Goal: Use online tool/utility: Utilize a website feature to perform a specific function

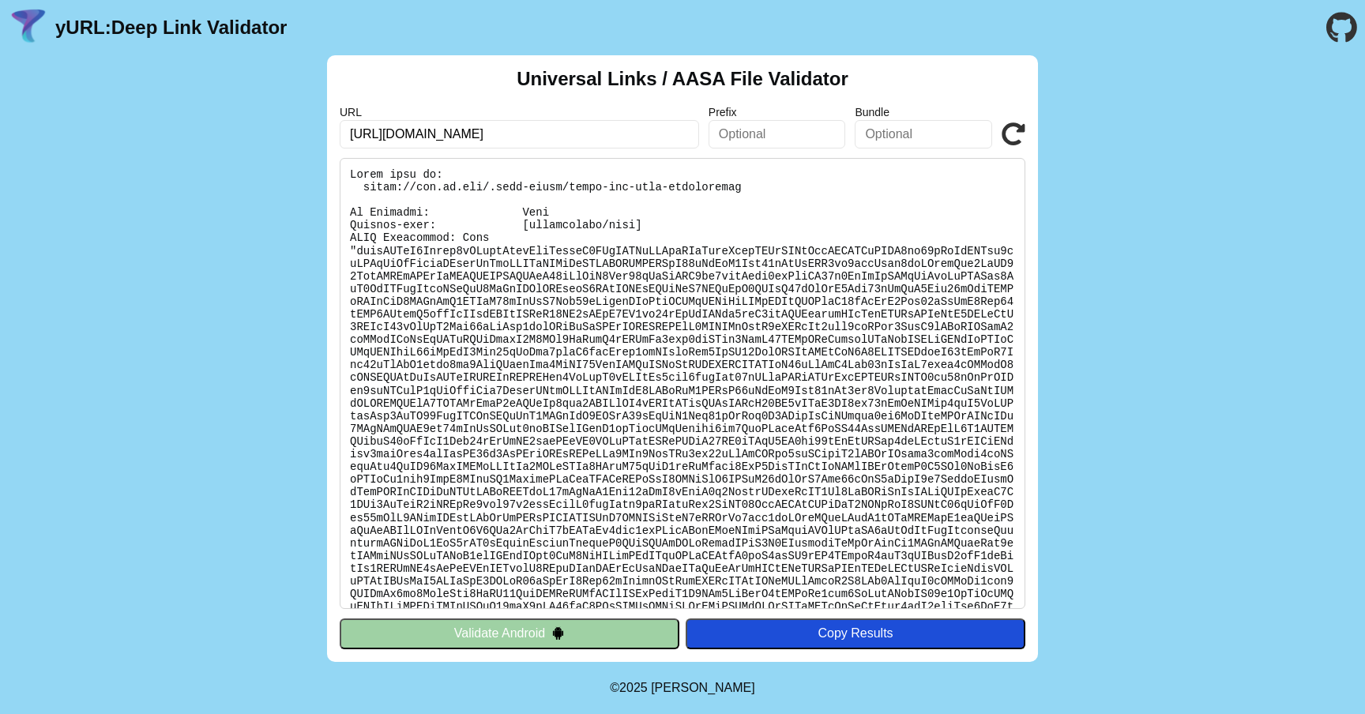
click at [561, 123] on input "https://www.fb.com" at bounding box center [520, 134] width 360 height 28
click at [561, 124] on input "https://www.fb.com" at bounding box center [520, 134] width 360 height 28
paste input "mobile.prd.eab.azure.backbaseservices.com/"
type input "https://mobile.prd.eab.azure.backbaseservices.com/"
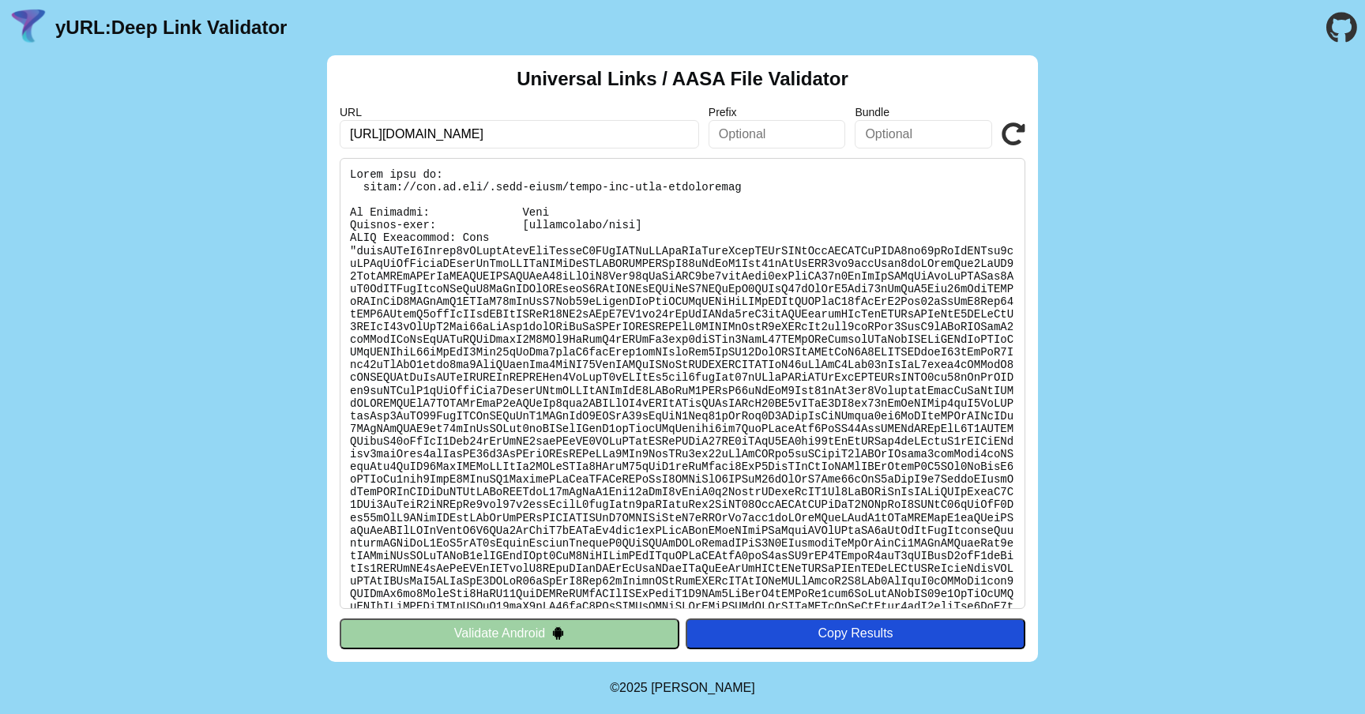
click at [1008, 135] on icon at bounding box center [1014, 134] width 24 height 24
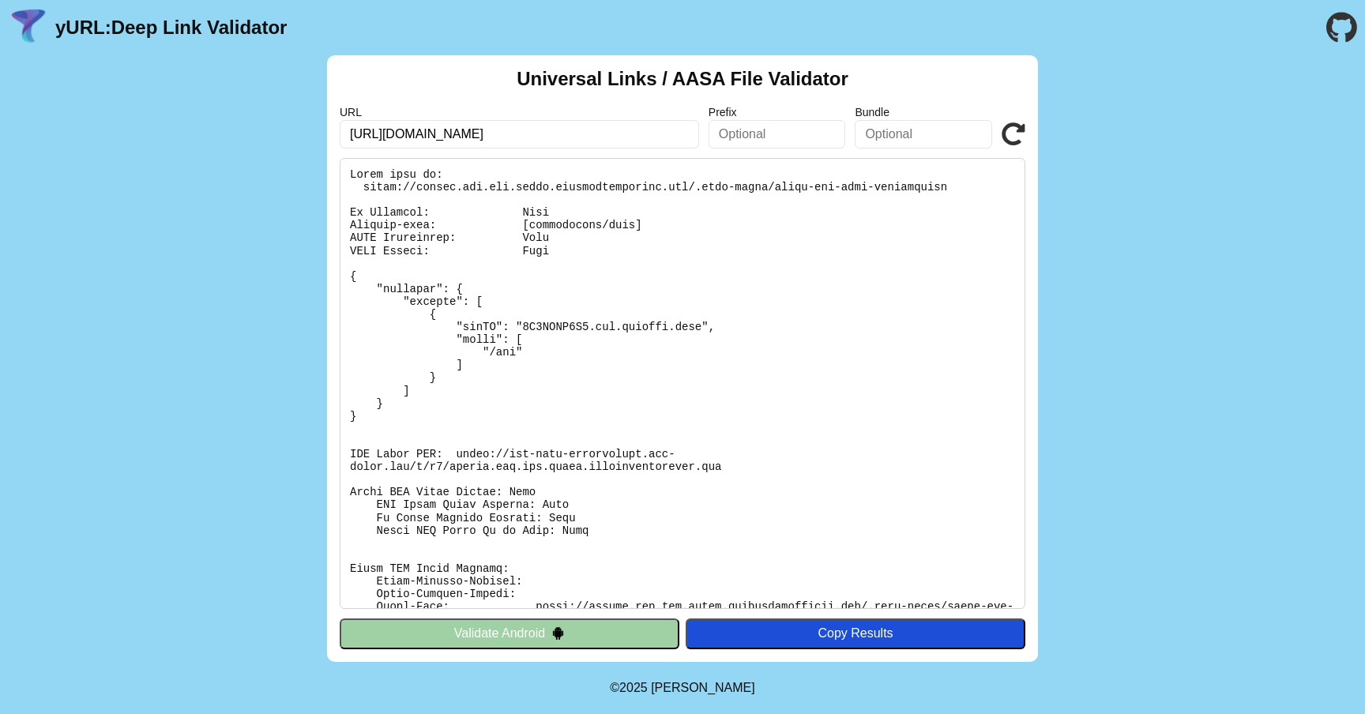
click at [458, 140] on input "https://mobile.prd.eab.azure.backbaseservices.com/" at bounding box center [520, 134] width 360 height 28
click at [402, 134] on input "https://mobile.prd.eab.azure.backbaseservices.com/" at bounding box center [520, 134] width 360 height 28
drag, startPoint x: 402, startPoint y: 134, endPoint x: 628, endPoint y: 134, distance: 226.0
click at [628, 134] on input "https://mobile.prd.eab.azure.backbaseservices.com/" at bounding box center [520, 134] width 360 height 28
paste input "online.eastern.bank"
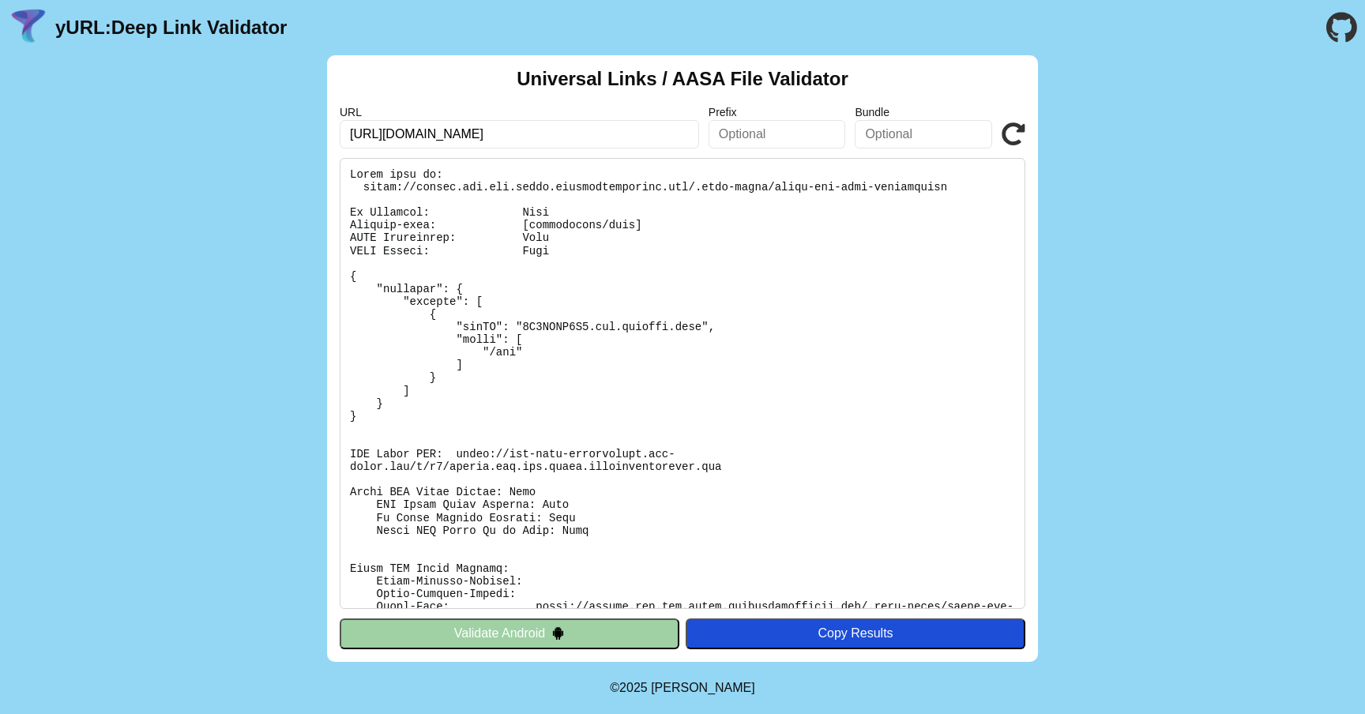
type input "[URL][DOMAIN_NAME]"
click at [1006, 130] on icon at bounding box center [1014, 134] width 24 height 24
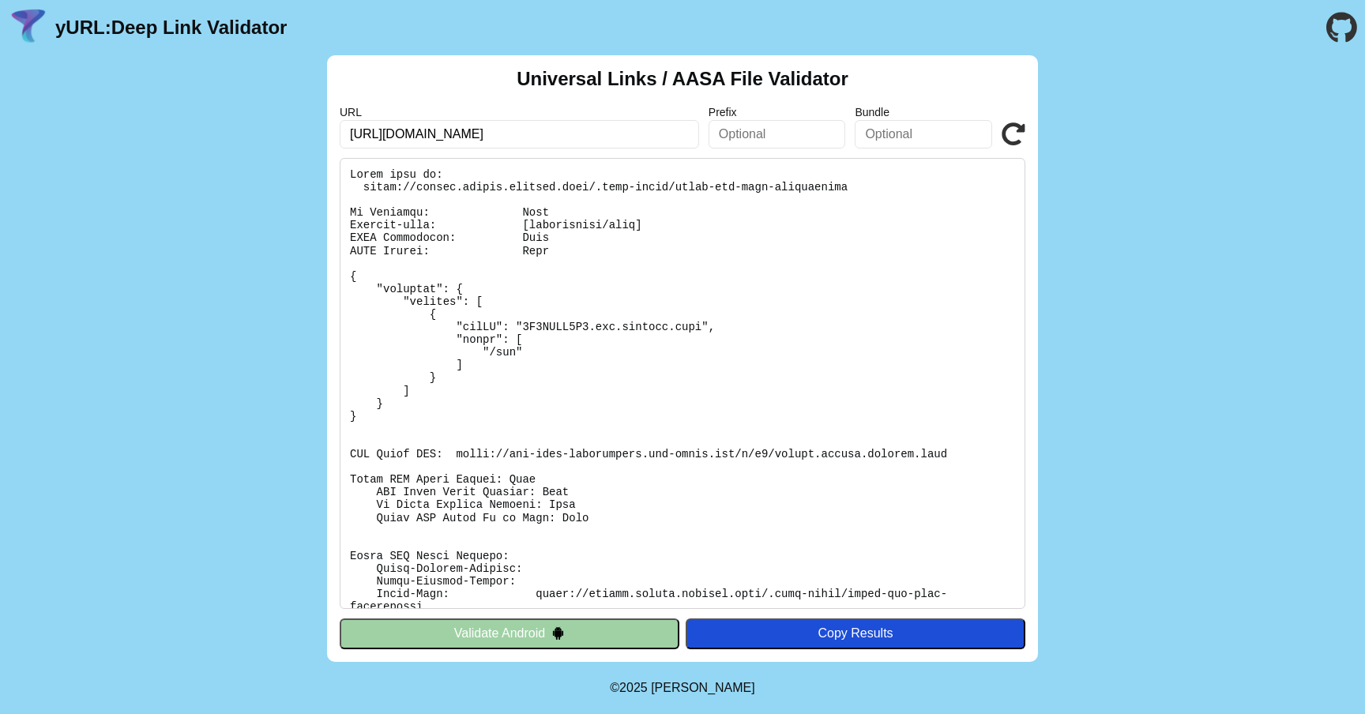
click at [611, 316] on pre at bounding box center [683, 383] width 686 height 451
